Goal: Information Seeking & Learning: Learn about a topic

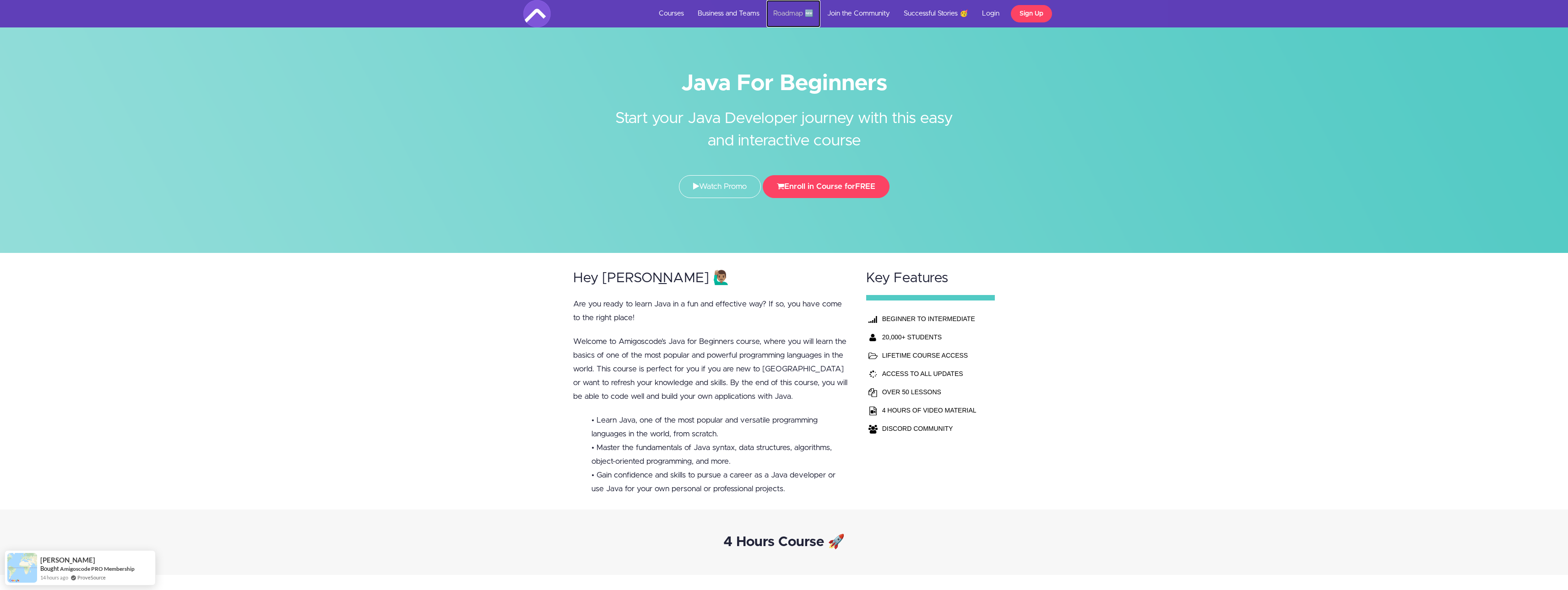
click at [769, 9] on link "Roadmap 🆕" at bounding box center [793, 13] width 54 height 27
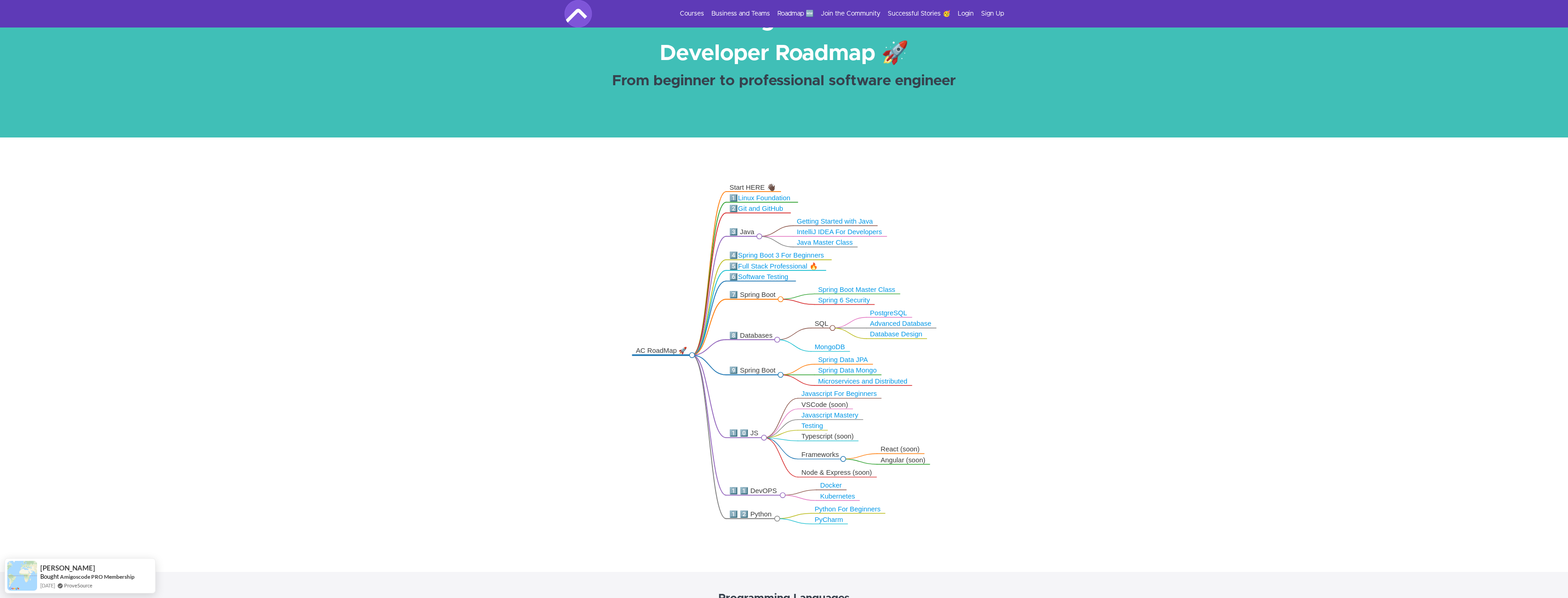
scroll to position [91, 0]
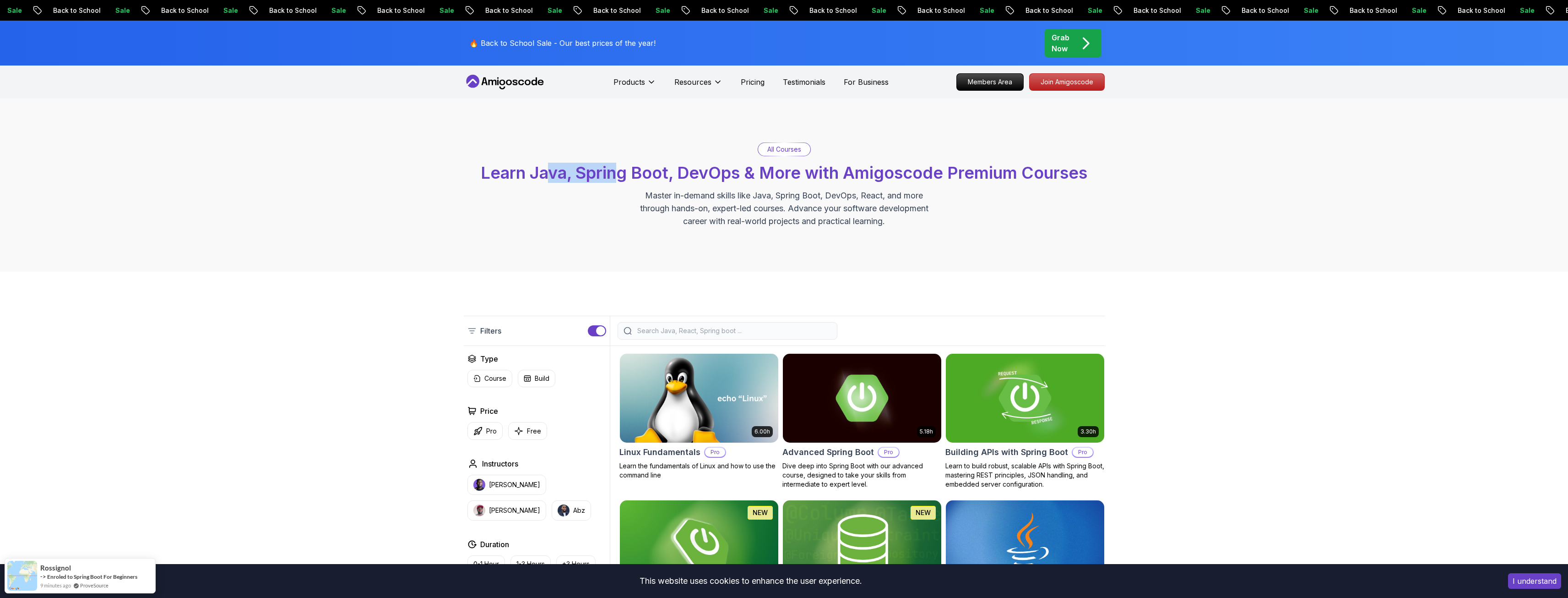
drag, startPoint x: 555, startPoint y: 172, endPoint x: 614, endPoint y: 175, distance: 59.1
click at [614, 175] on span "Learn Java, Spring Boot, DevOps & More with Amigoscode Premium Courses" at bounding box center [784, 172] width 607 height 20
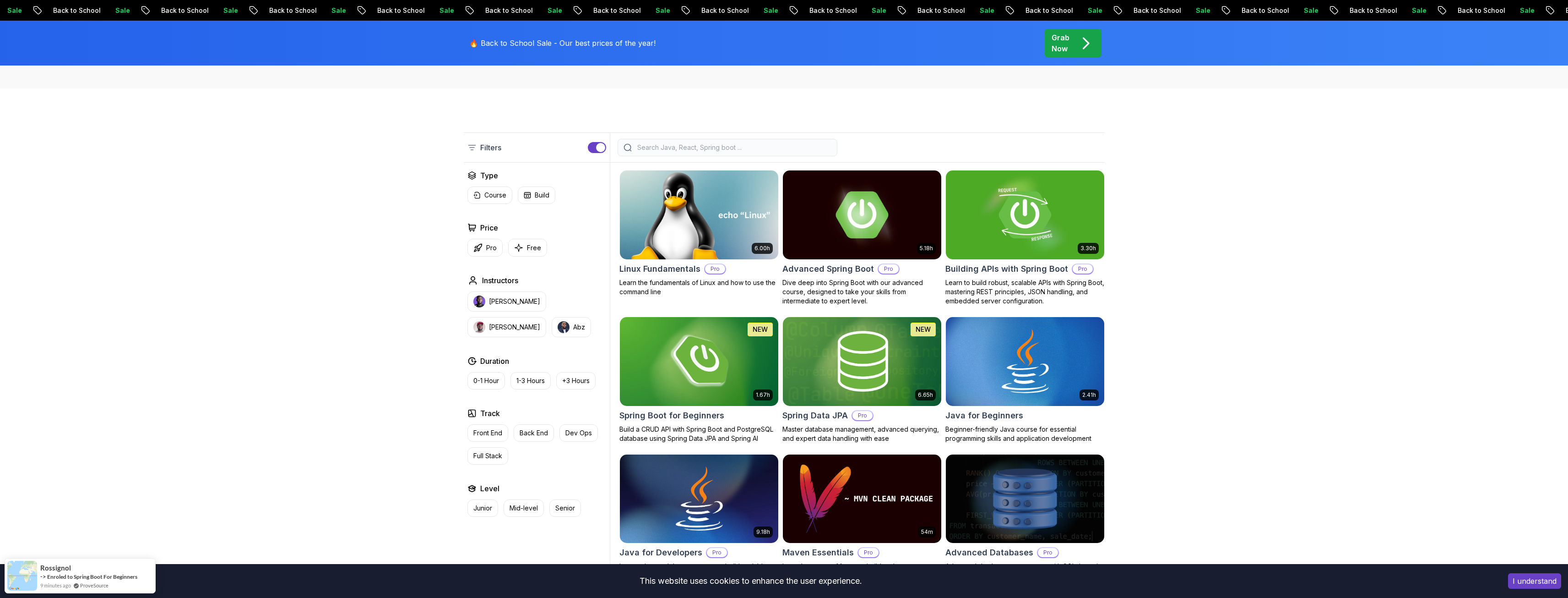
scroll to position [275, 0]
